Goal: Task Accomplishment & Management: Manage account settings

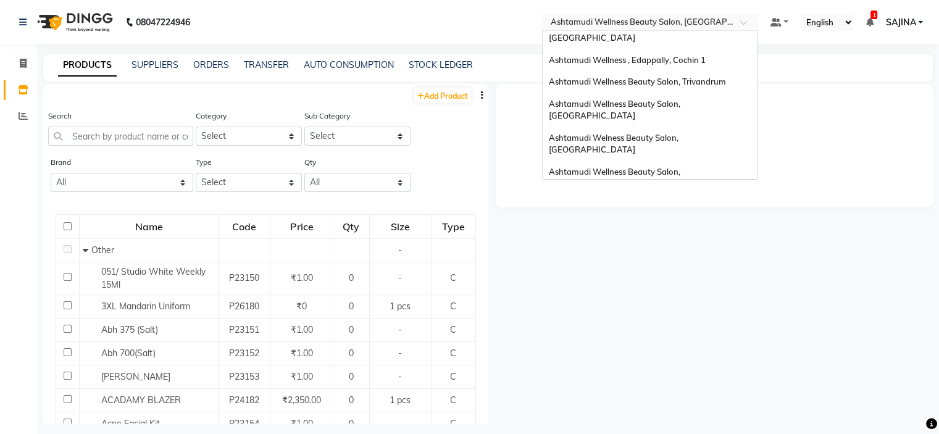
scroll to position [193, 0]
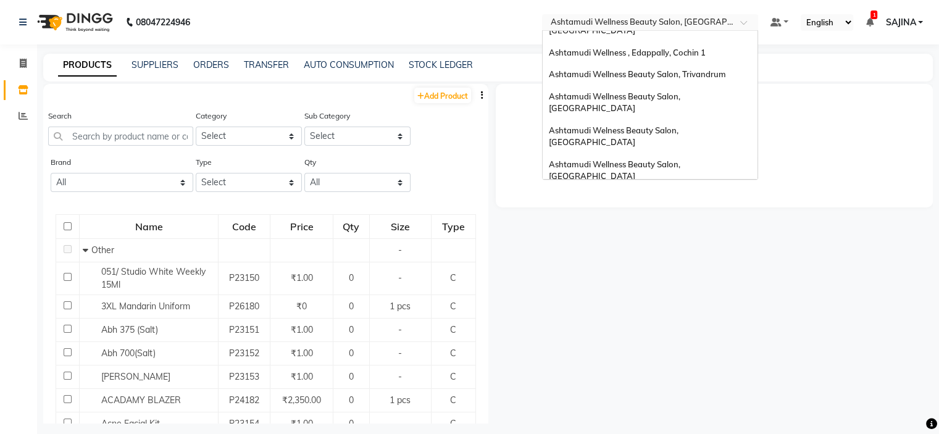
click at [592, 283] on span "Ashtamudi Unisex Salon, Dreams Mall, Dreams Mall Kottiyam" at bounding box center [647, 294] width 196 height 22
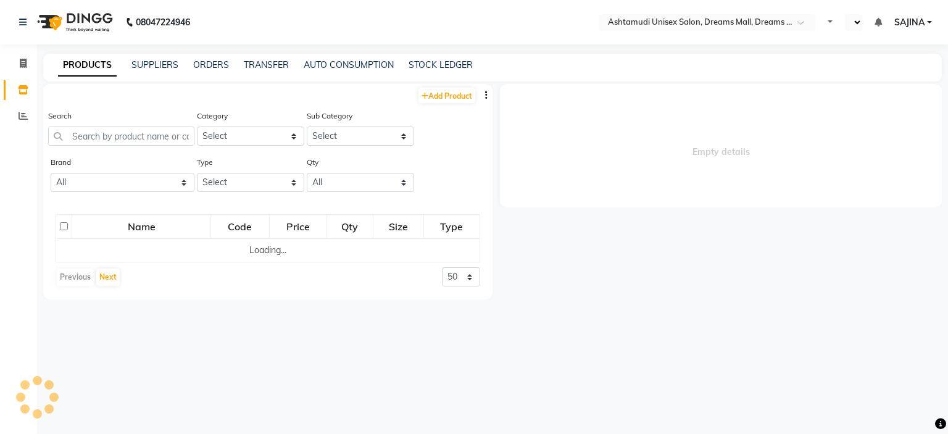
select select "en"
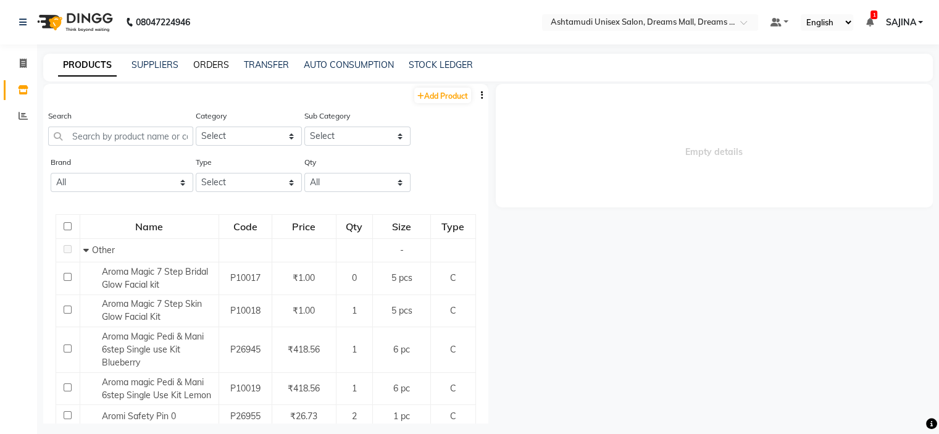
click at [210, 64] on link "ORDERS" at bounding box center [211, 64] width 36 height 11
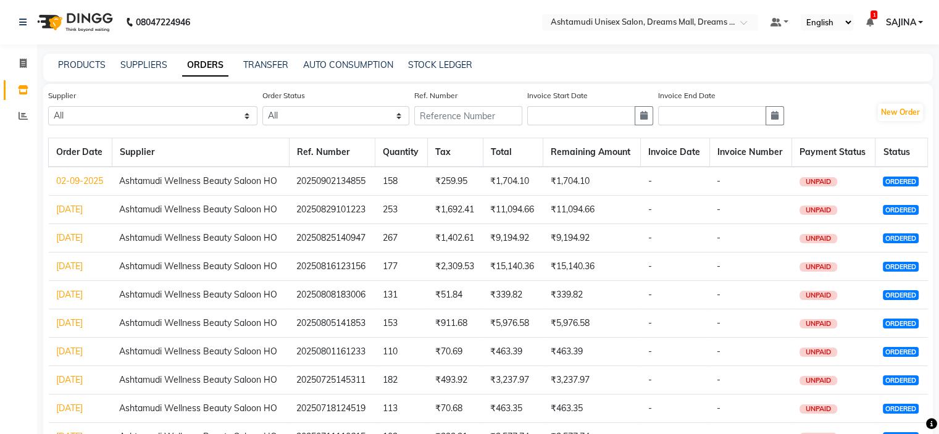
click at [69, 182] on link "02-09-2025" at bounding box center [79, 180] width 47 height 11
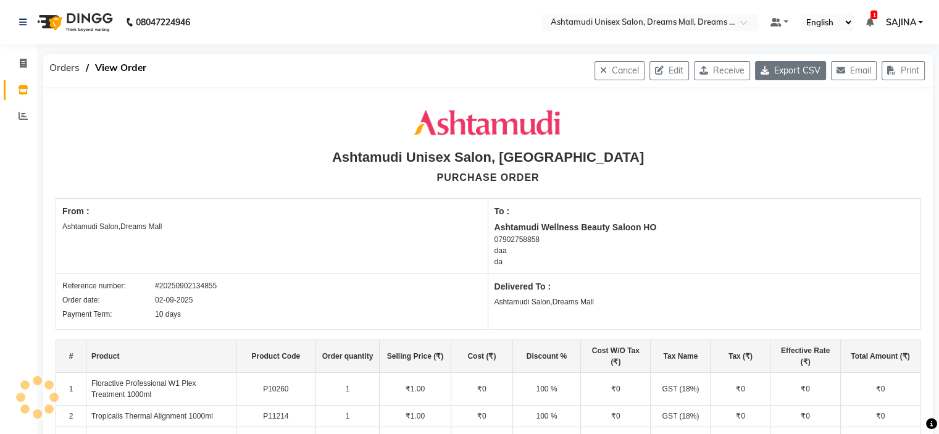
click at [805, 77] on button "Export CSV" at bounding box center [790, 70] width 71 height 19
